Goal: Task Accomplishment & Management: Manage account settings

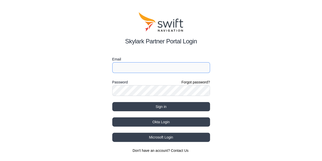
click at [123, 66] on input "Email" at bounding box center [161, 67] width 98 height 11
type input "[EMAIL_ADDRESS][DOMAIN_NAME]"
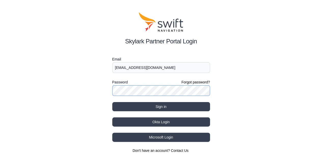
click at [112, 102] on button "Sign in" at bounding box center [161, 106] width 98 height 9
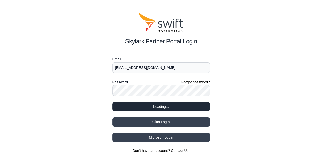
select select
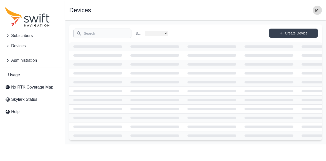
click at [155, 108] on div at bounding box center [154, 108] width 49 height 3
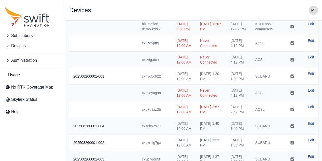
scroll to position [61, 0]
click at [26, 38] on span "Subscribers" at bounding box center [21, 36] width 21 height 6
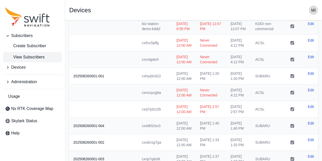
click at [31, 59] on span "View Subscribers" at bounding box center [24, 57] width 39 height 6
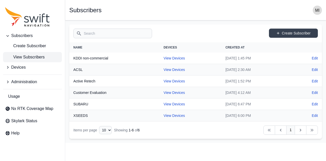
click at [165, 100] on td "View Devices" at bounding box center [190, 103] width 62 height 11
click at [166, 104] on link "View Devices" at bounding box center [173, 104] width 21 height 4
select select "88de7cc2-bb1a-4752-a0e2-c3de54cae152"
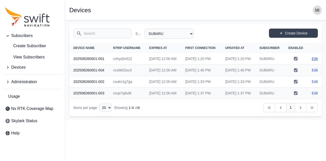
click at [315, 61] on link "Edit" at bounding box center [315, 58] width 6 height 5
select select "88de7cc2-bb1a-4752-a0e2-c3de54cae152"
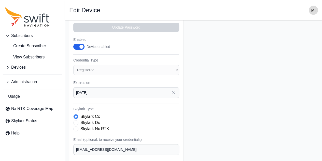
scroll to position [141, 0]
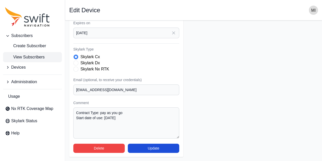
click at [34, 59] on span "View Subscribers" at bounding box center [24, 57] width 39 height 6
